Goal: Transaction & Acquisition: Purchase product/service

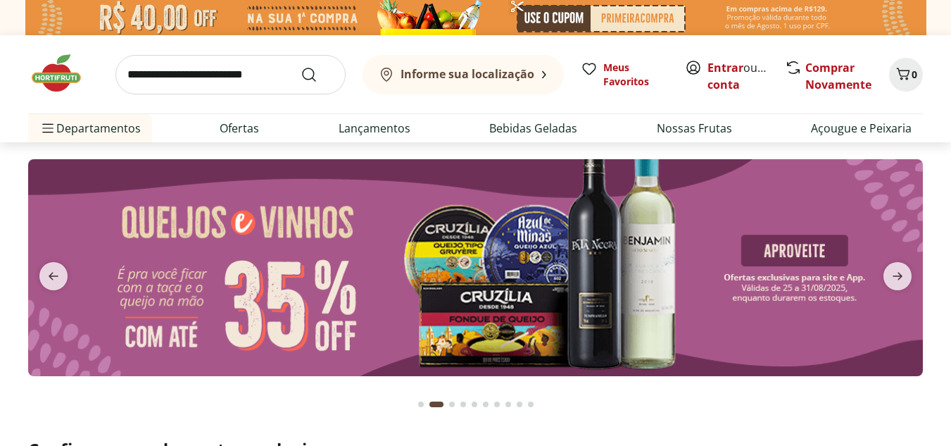
click at [453, 401] on div "Go to page 3 from fs-carousel" at bounding box center [452, 404] width 6 height 6
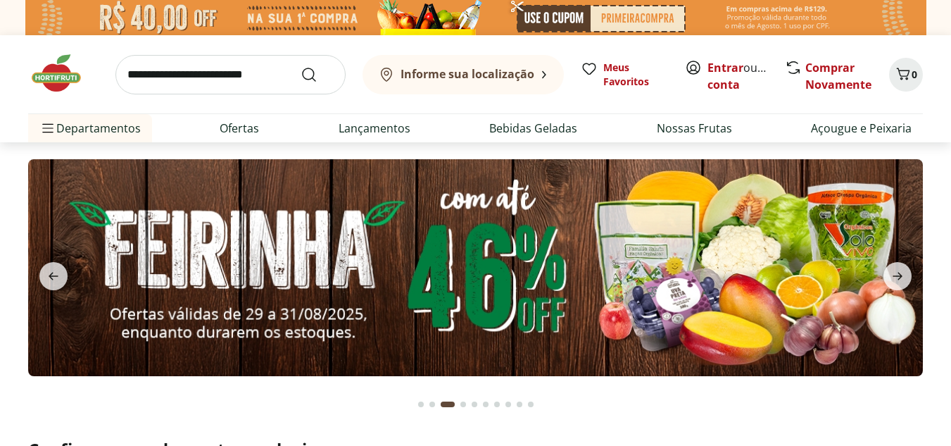
click at [465, 406] on button "Go to page 4 from fs-carousel" at bounding box center [463, 404] width 11 height 34
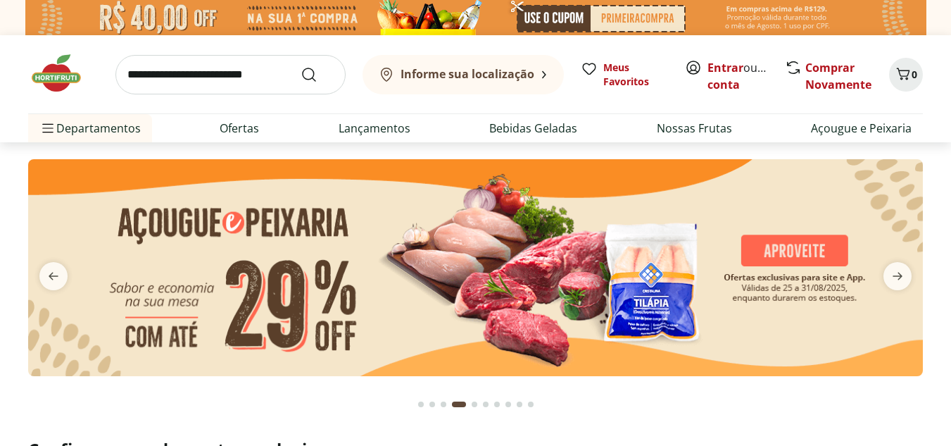
click at [475, 403] on div "Go to page 5 from fs-carousel" at bounding box center [475, 404] width 6 height 6
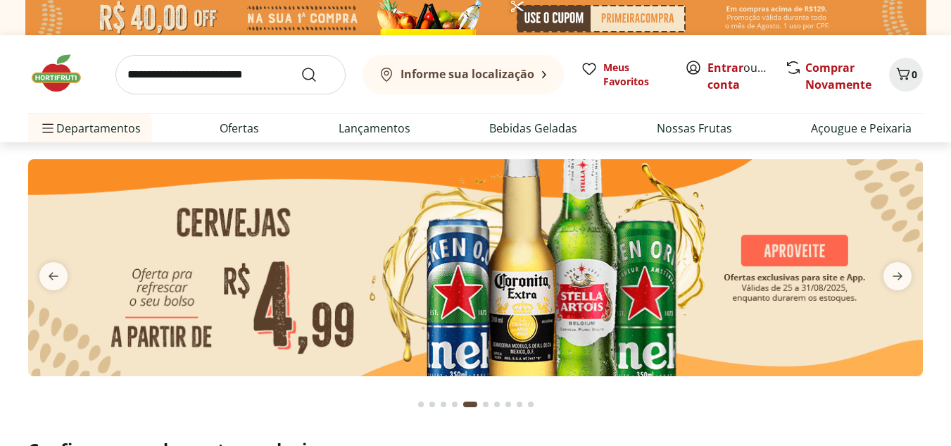
click at [488, 404] on div "Go to page 6 from fs-carousel" at bounding box center [486, 404] width 6 height 6
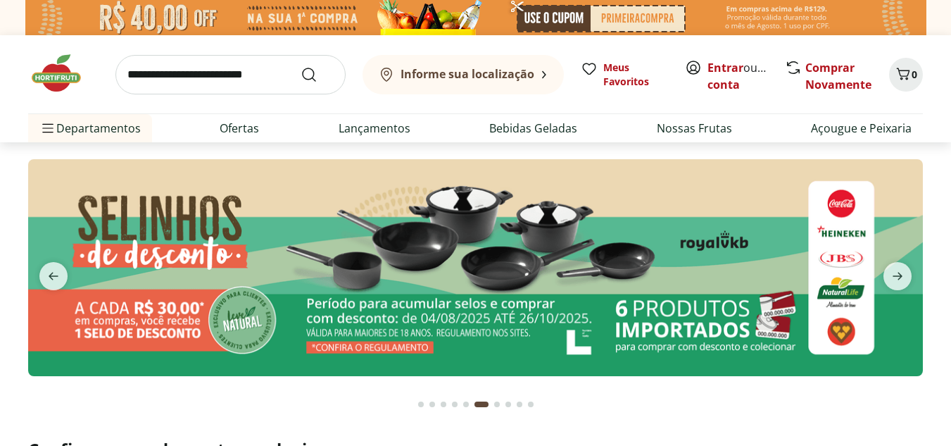
click at [495, 404] on div "Go to page 7 from fs-carousel" at bounding box center [497, 404] width 6 height 6
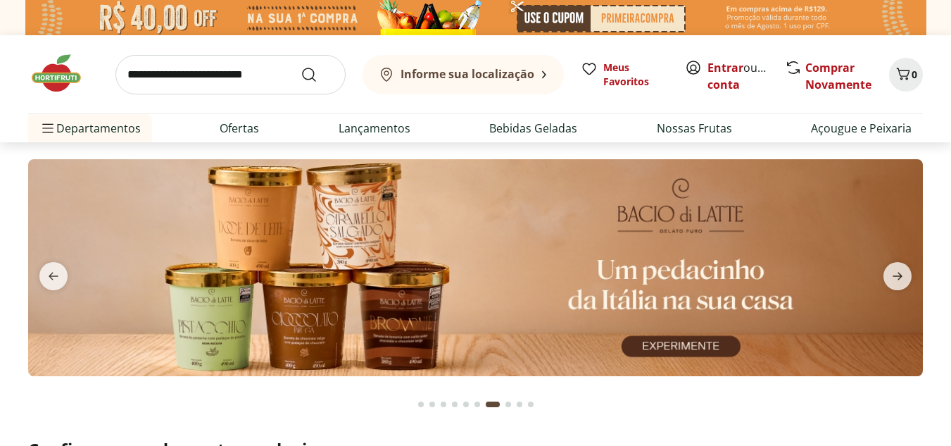
click at [513, 404] on button "Go to page 8 from fs-carousel" at bounding box center [508, 404] width 11 height 34
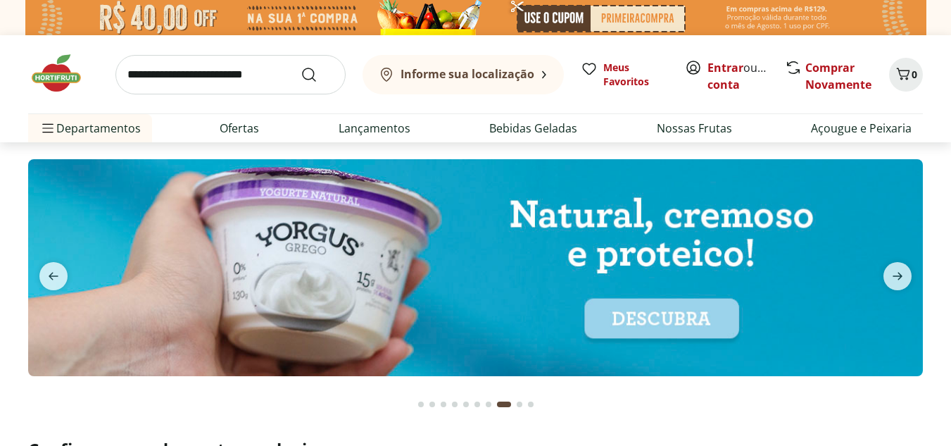
click at [517, 403] on div "Go to page 9 from fs-carousel" at bounding box center [520, 404] width 6 height 6
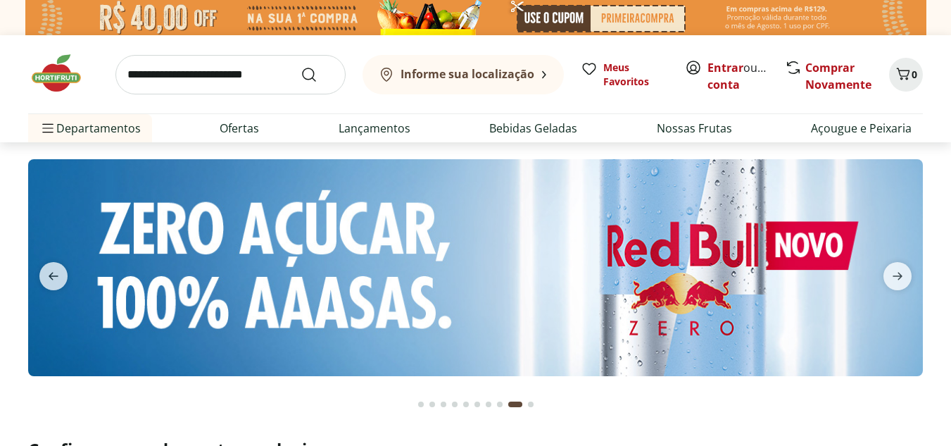
click at [531, 404] on div "Go to page 10 from fs-carousel" at bounding box center [531, 404] width 6 height 6
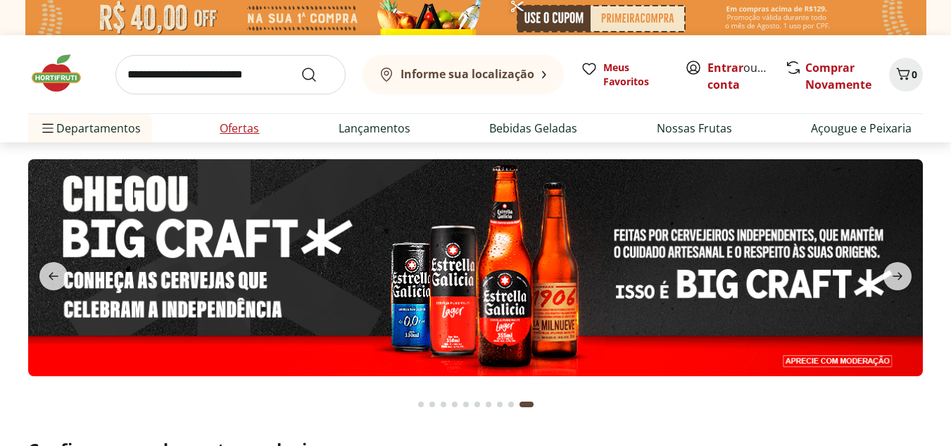
click at [239, 126] on link "Ofertas" at bounding box center [239, 128] width 39 height 17
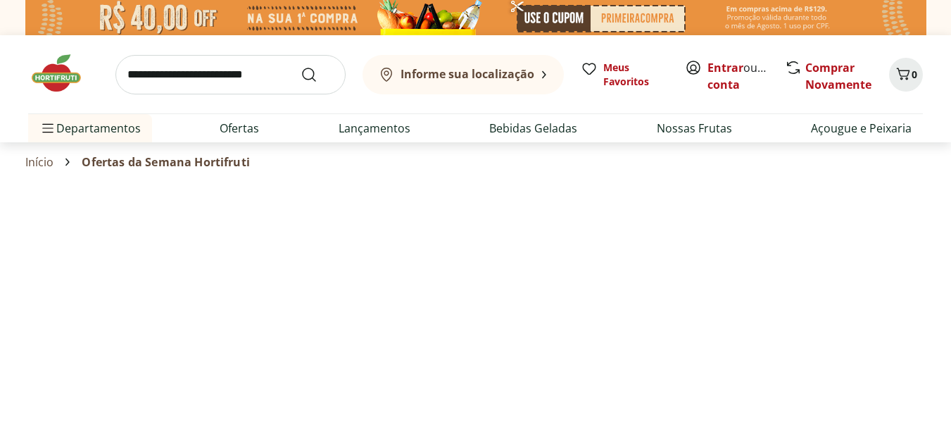
select select "**********"
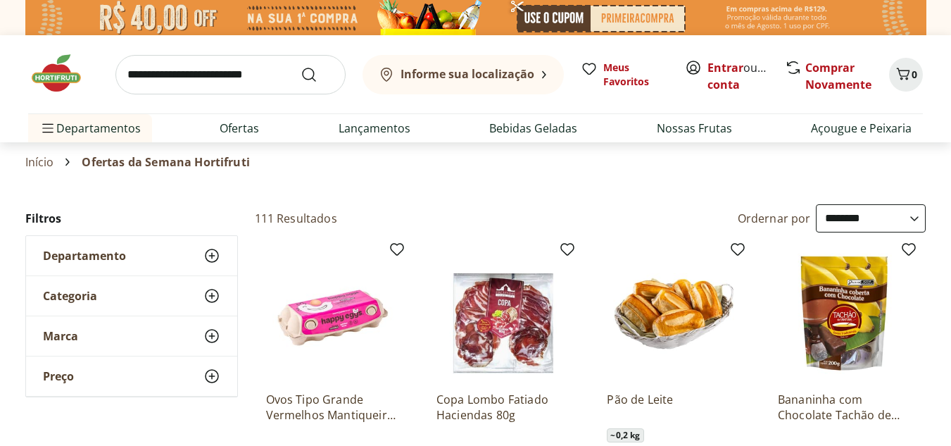
click at [59, 73] on img at bounding box center [63, 73] width 70 height 42
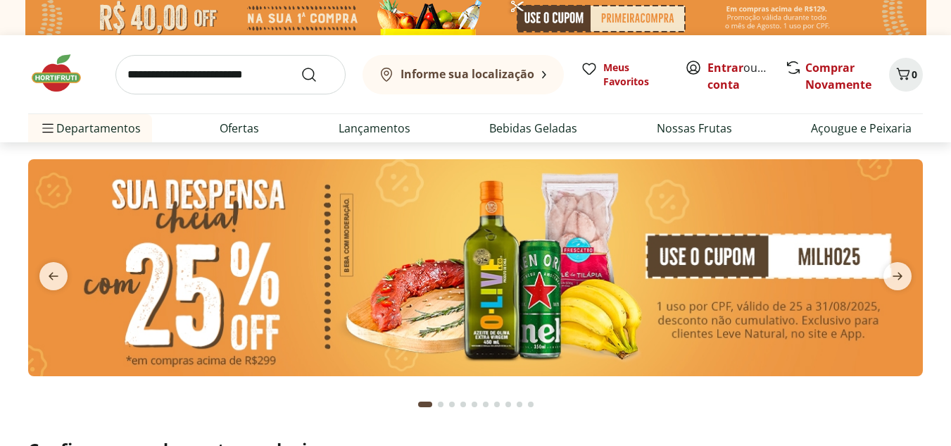
click at [532, 403] on div "Go to page 10 from fs-carousel" at bounding box center [531, 404] width 6 height 6
